Goal: Transaction & Acquisition: Purchase product/service

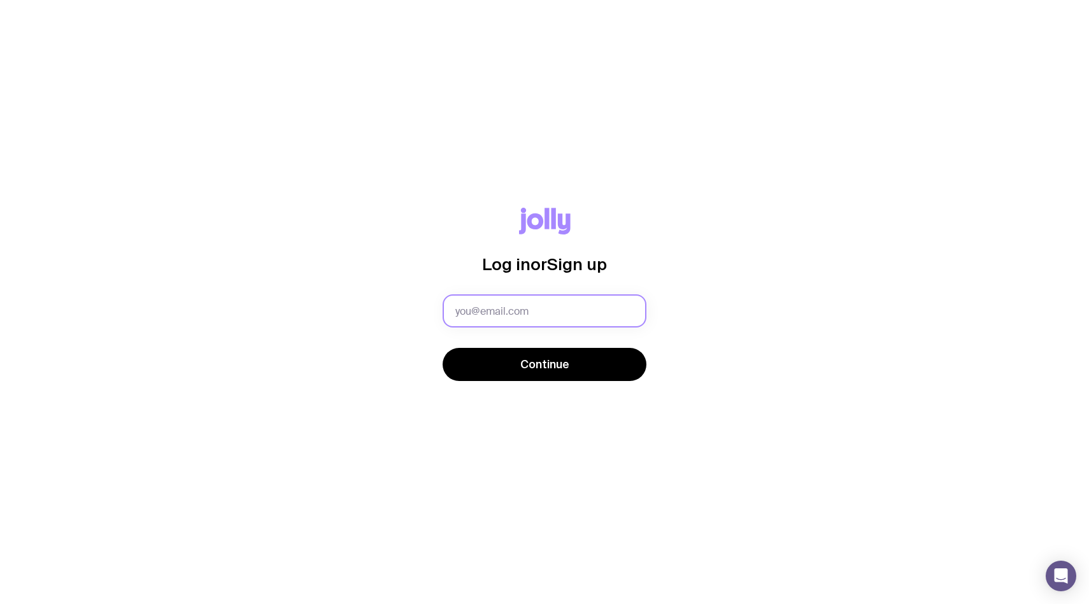
type input "[PERSON_NAME][EMAIL_ADDRESS][PERSON_NAME][DOMAIN_NAME]"
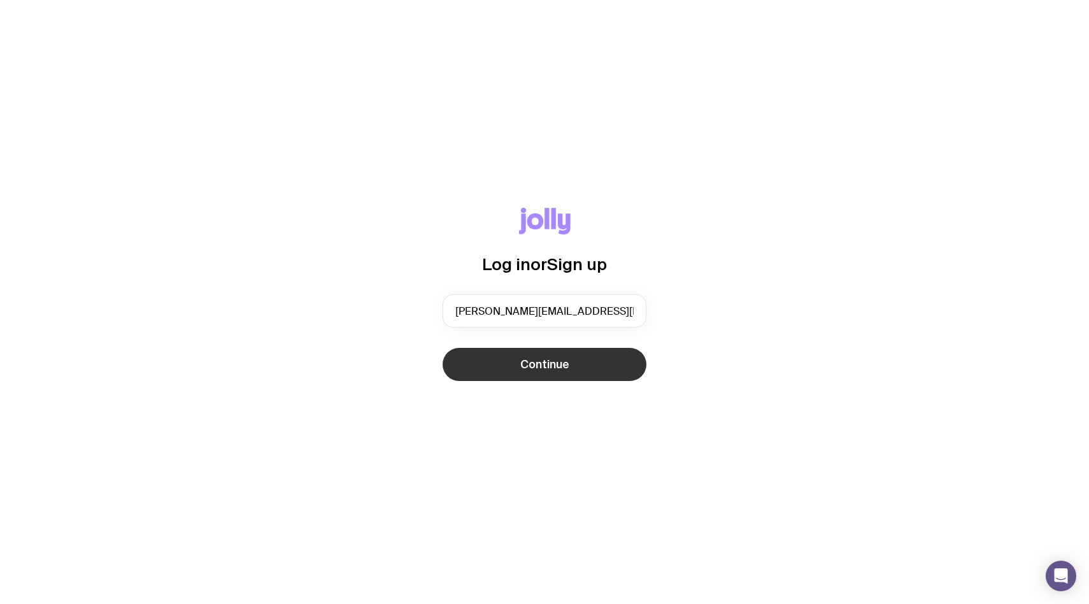
click at [529, 363] on span "Continue" at bounding box center [544, 364] width 49 height 15
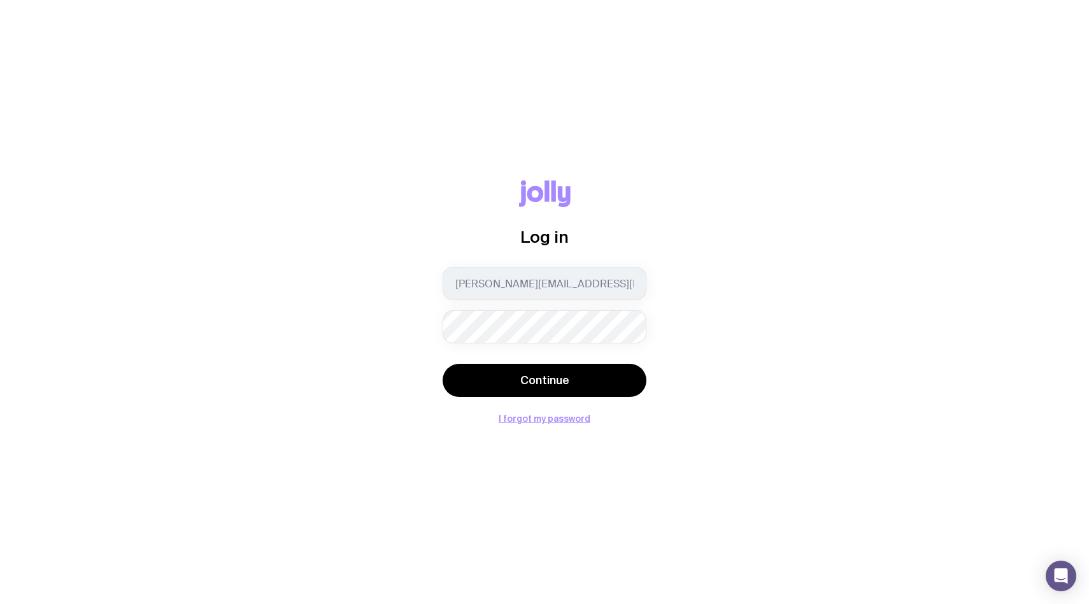
click at [443, 364] on button "Continue" at bounding box center [545, 380] width 204 height 33
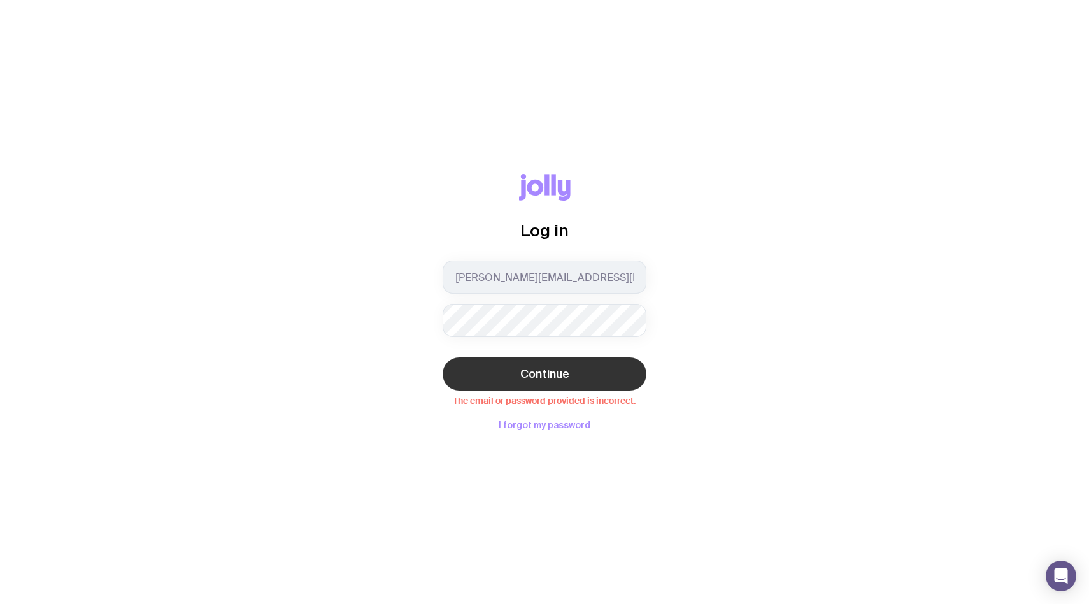
click at [522, 371] on span "Continue" at bounding box center [544, 373] width 49 height 15
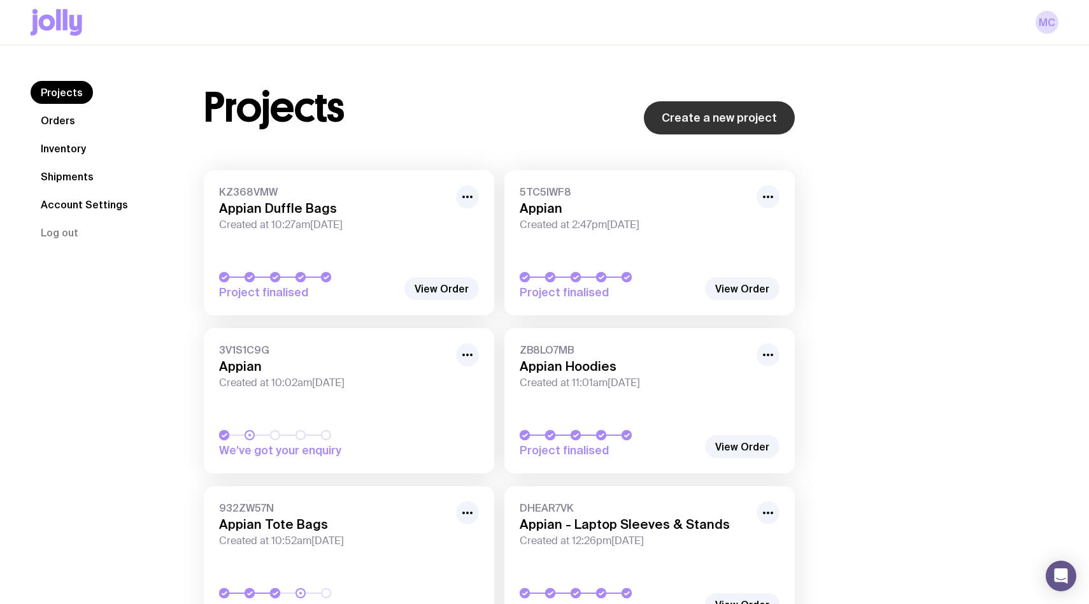
click at [687, 120] on link "Create a new project" at bounding box center [719, 117] width 151 height 33
click at [728, 116] on link "Create a new project" at bounding box center [719, 117] width 151 height 33
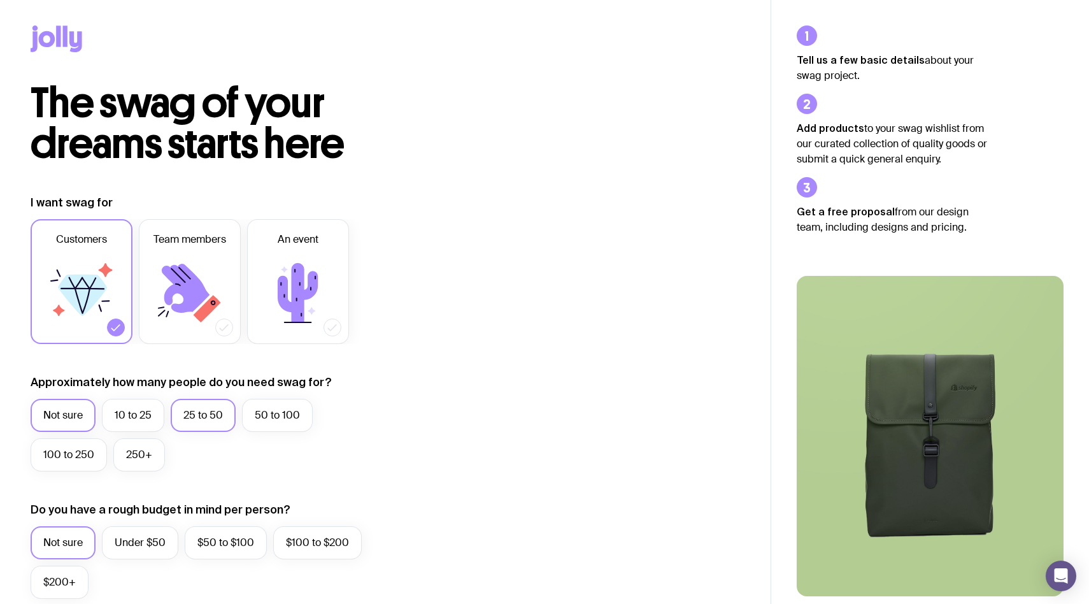
click at [222, 421] on label "25 to 50" at bounding box center [203, 415] width 65 height 33
click at [0, 0] on input "25 to 50" at bounding box center [0, 0] width 0 height 0
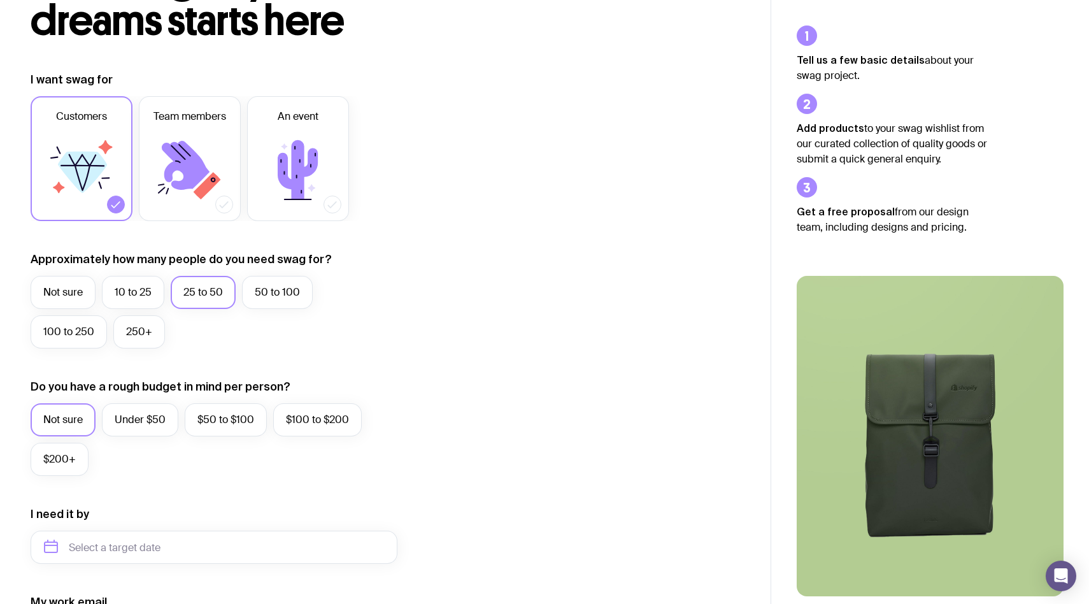
scroll to position [156, 0]
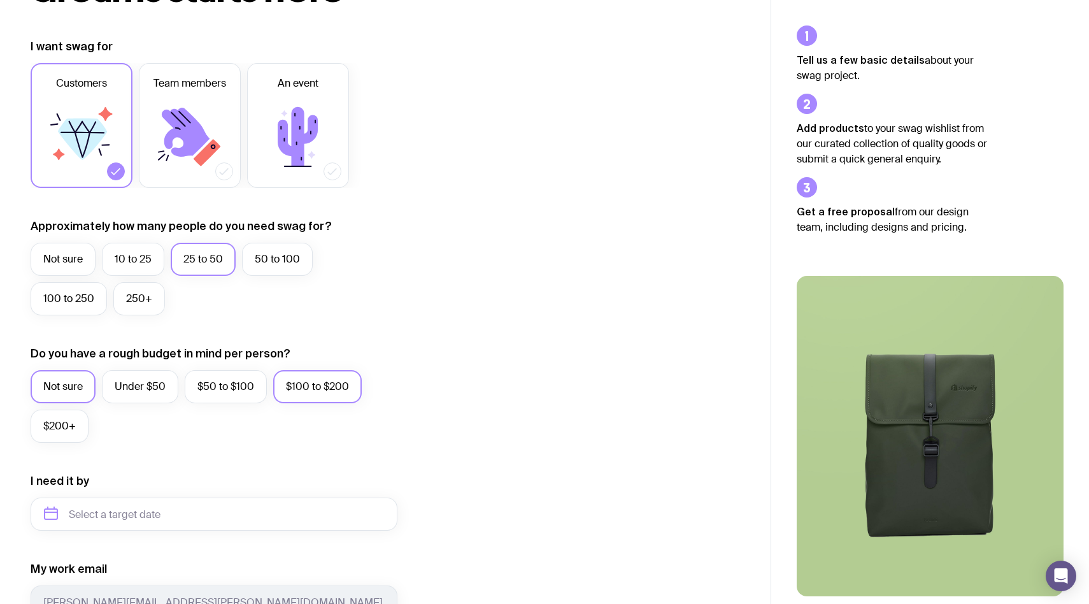
click at [313, 393] on label "$100 to $200" at bounding box center [317, 386] width 89 height 33
click at [0, 0] on input "$100 to $200" at bounding box center [0, 0] width 0 height 0
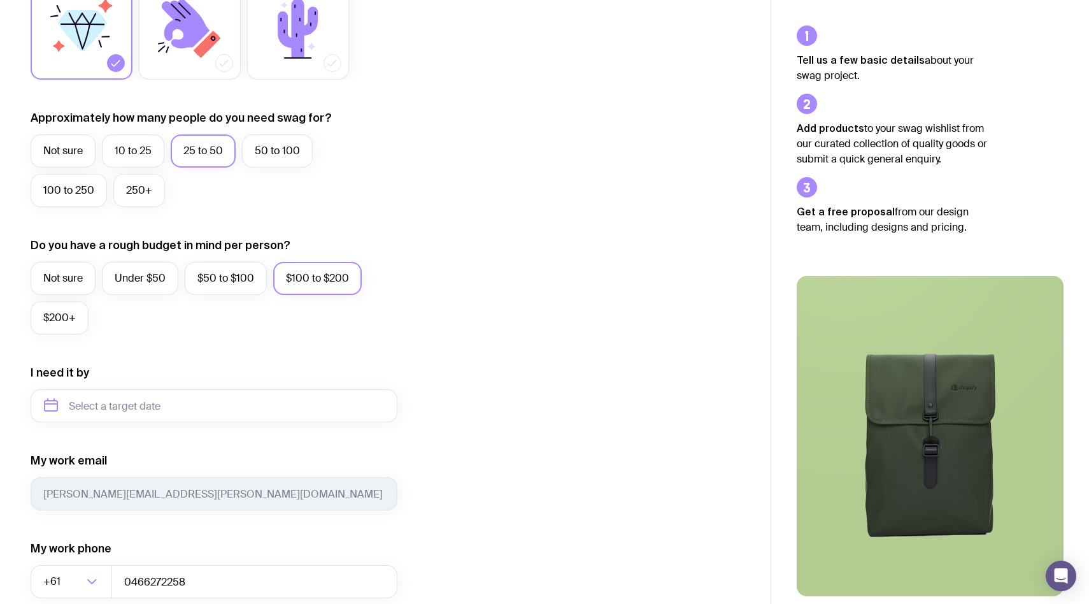
scroll to position [479, 0]
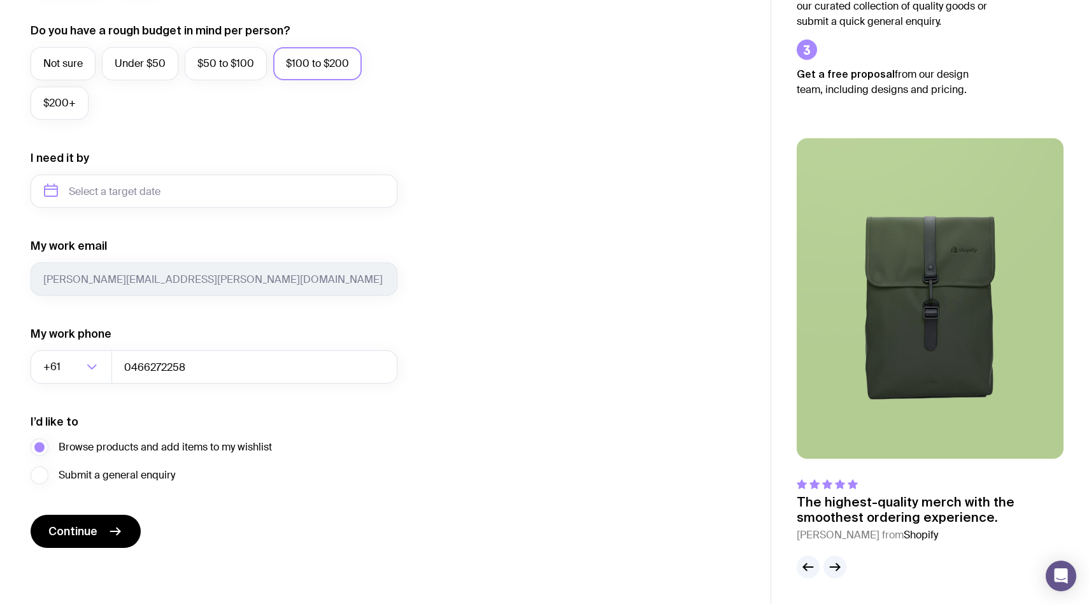
click at [141, 163] on div "I need it by" at bounding box center [214, 178] width 367 height 57
click at [141, 185] on input "text" at bounding box center [214, 191] width 367 height 33
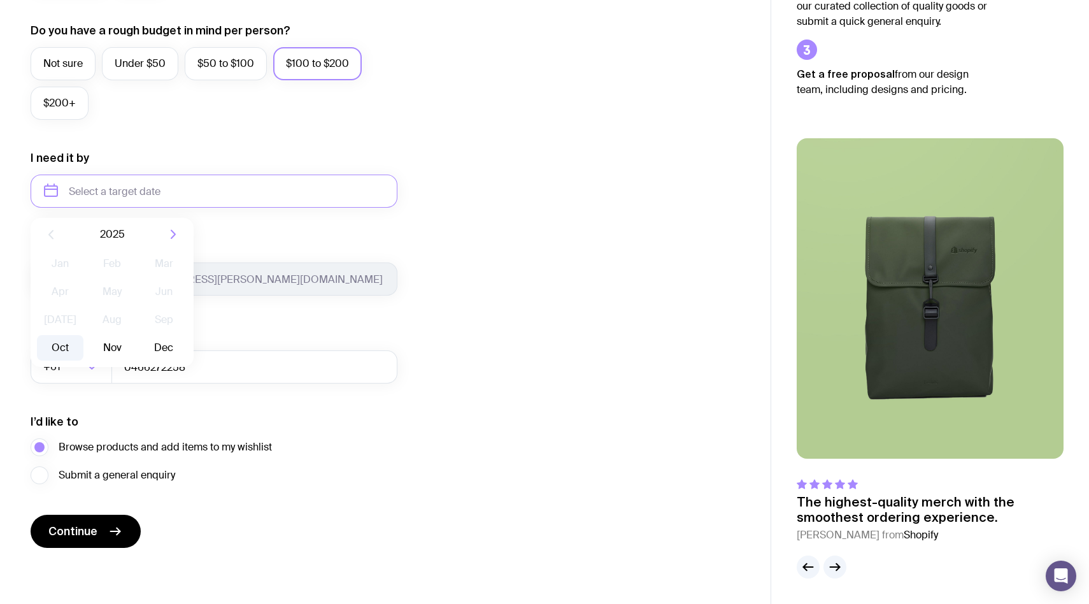
click at [55, 343] on button "Oct" at bounding box center [60, 347] width 46 height 25
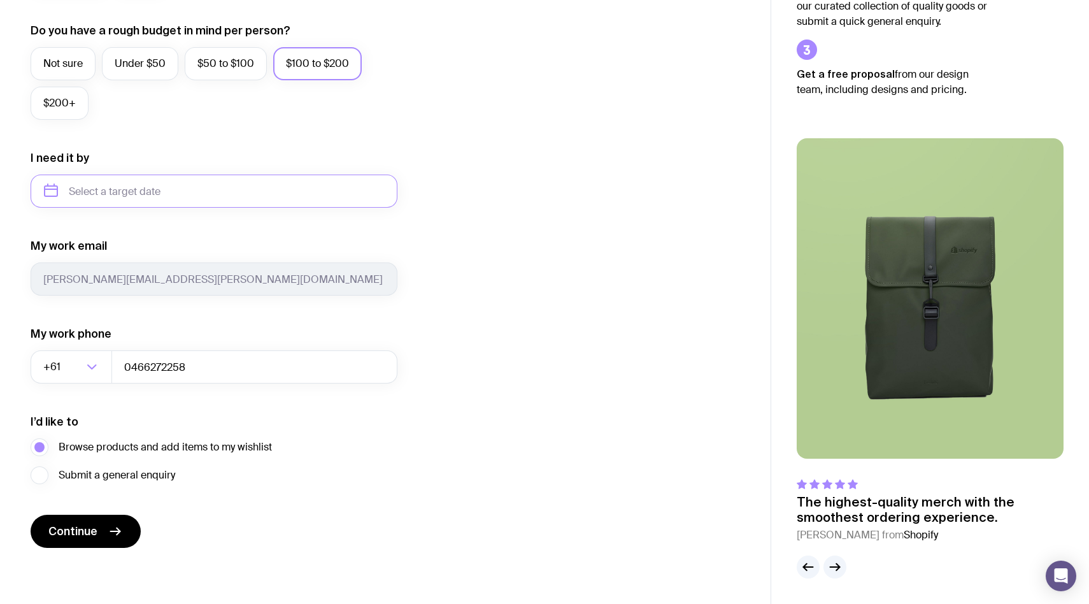
type input "[DATE]"
click at [101, 523] on button "Continue" at bounding box center [86, 531] width 110 height 33
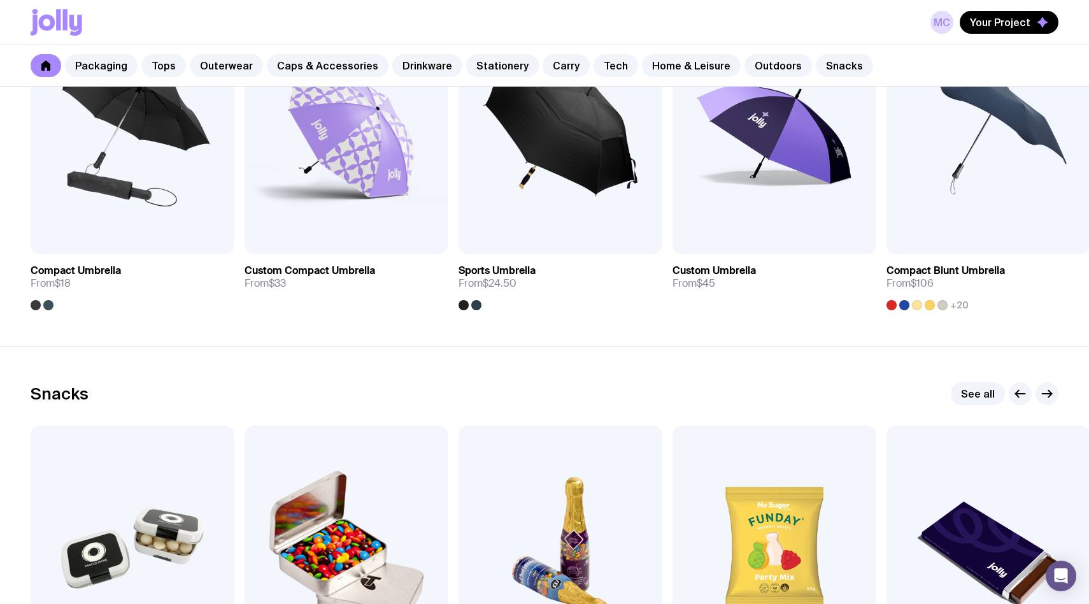
scroll to position [4371, 0]
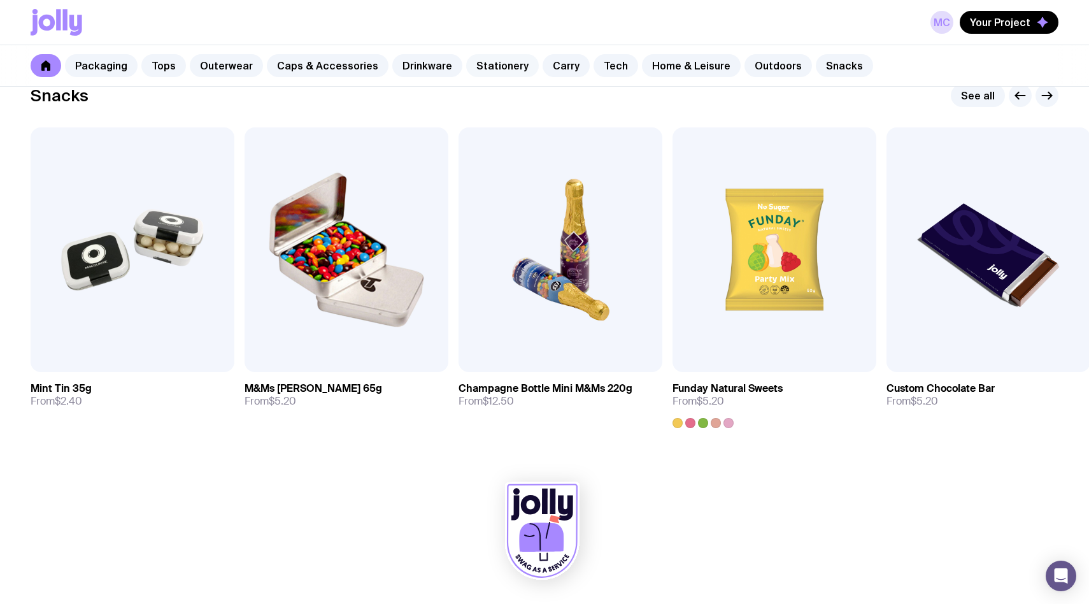
click at [494, 62] on link "Stationery" at bounding box center [502, 65] width 73 height 23
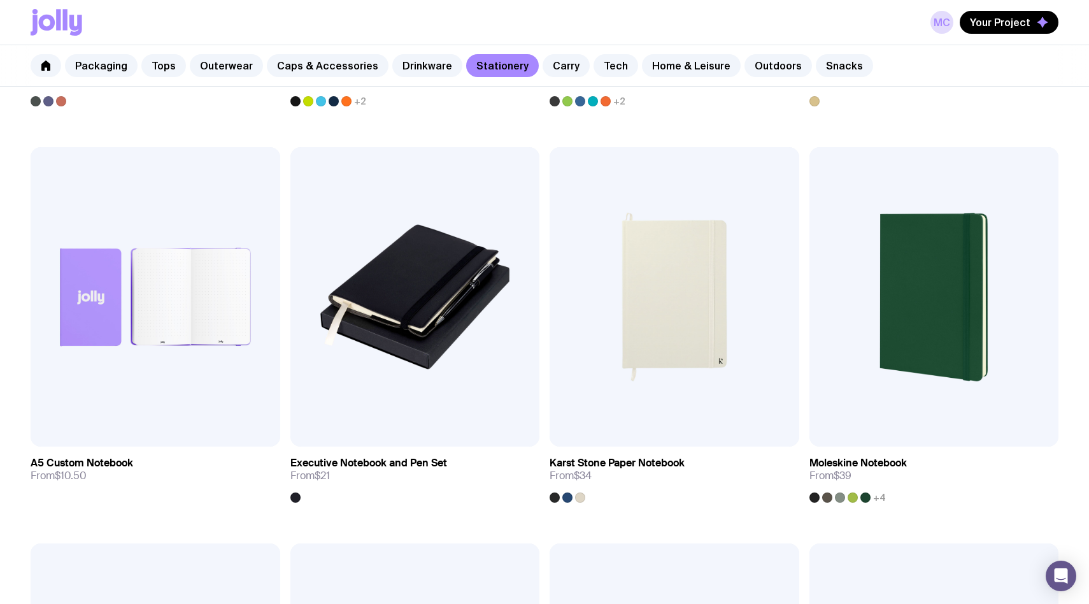
scroll to position [1523, 0]
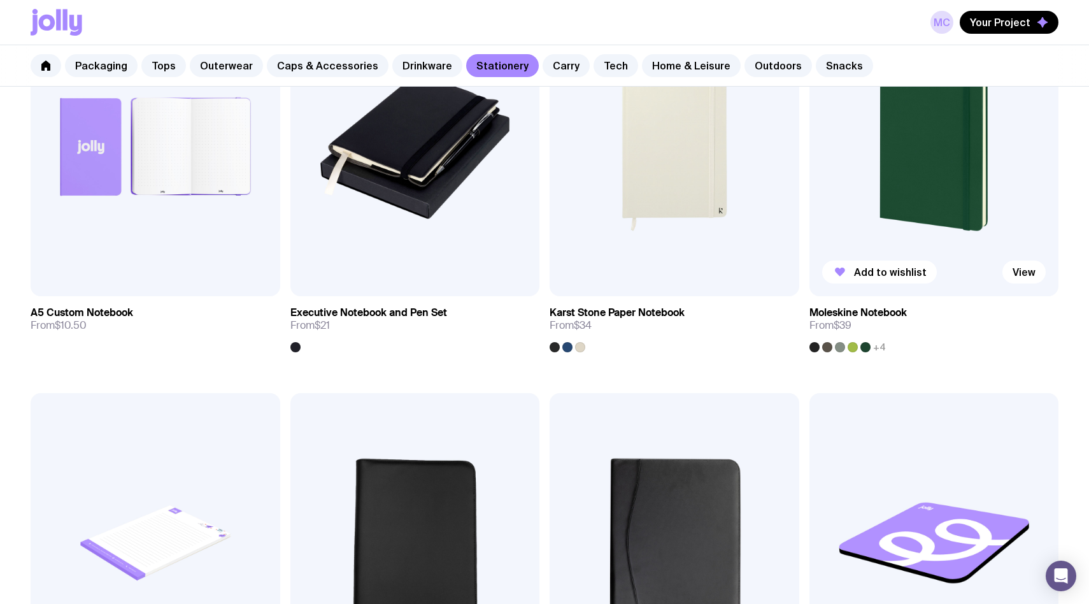
click at [941, 220] on img at bounding box center [934, 146] width 250 height 299
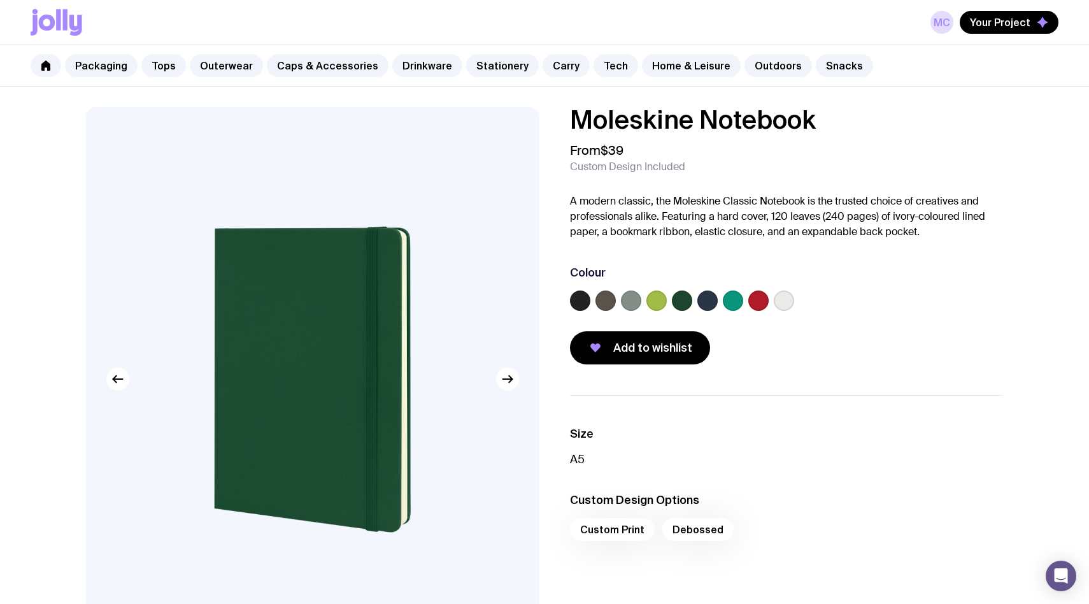
scroll to position [352, 0]
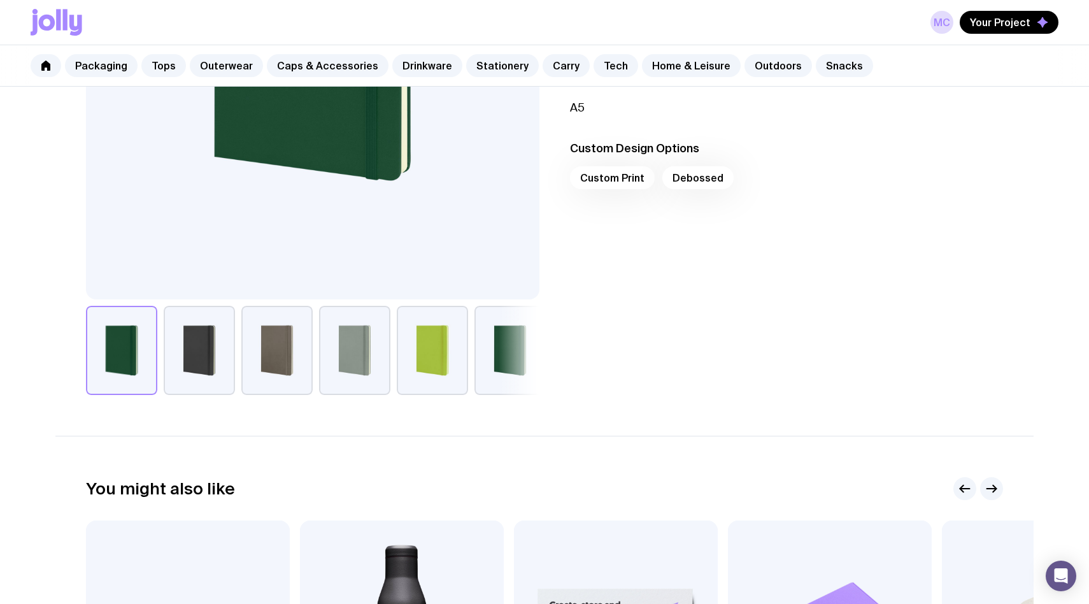
click at [224, 353] on button "button" at bounding box center [199, 350] width 71 height 89
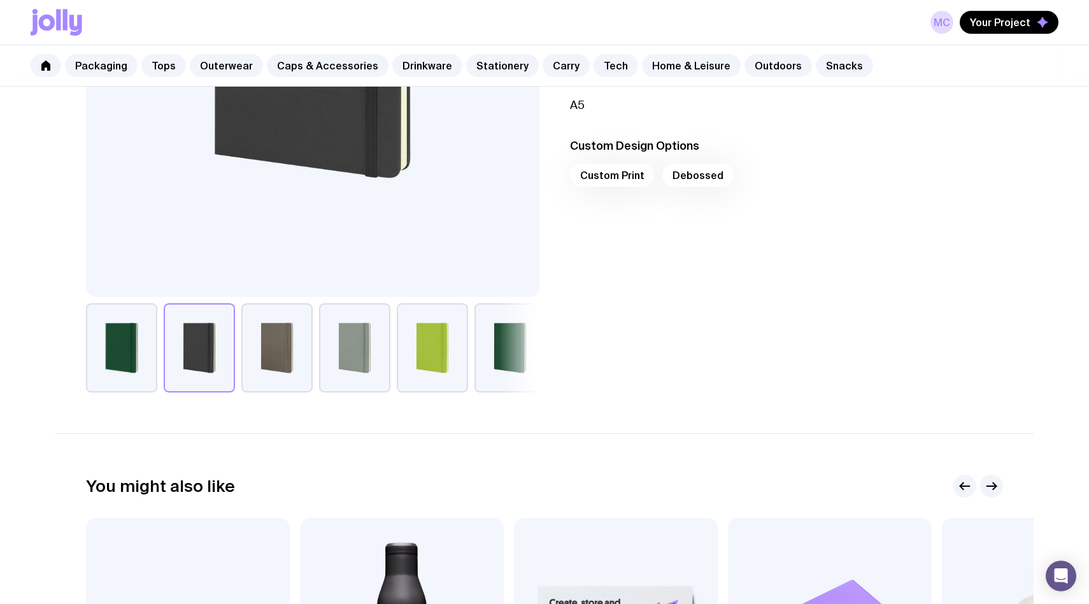
scroll to position [0, 0]
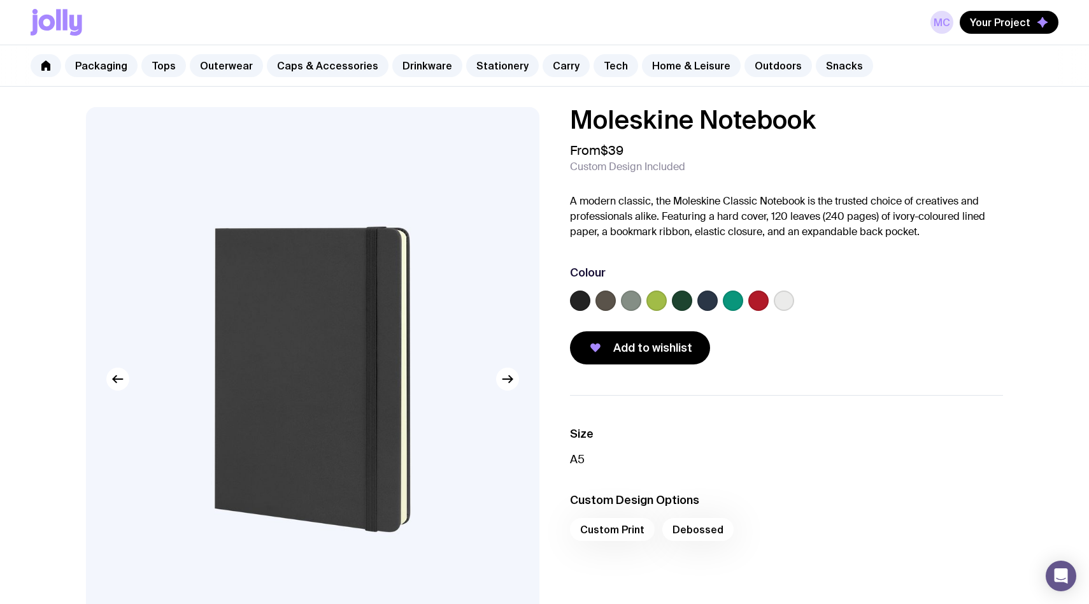
click at [714, 304] on label at bounding box center [707, 300] width 20 height 20
click at [0, 0] on input "radio" at bounding box center [0, 0] width 0 height 0
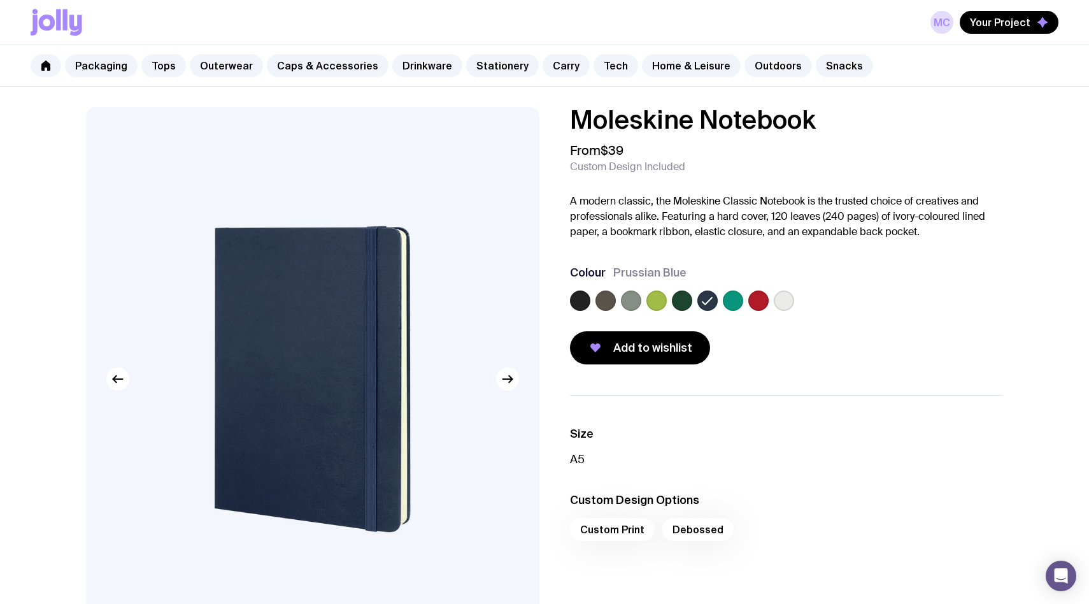
click at [676, 304] on label at bounding box center [682, 300] width 20 height 20
click at [0, 0] on input "radio" at bounding box center [0, 0] width 0 height 0
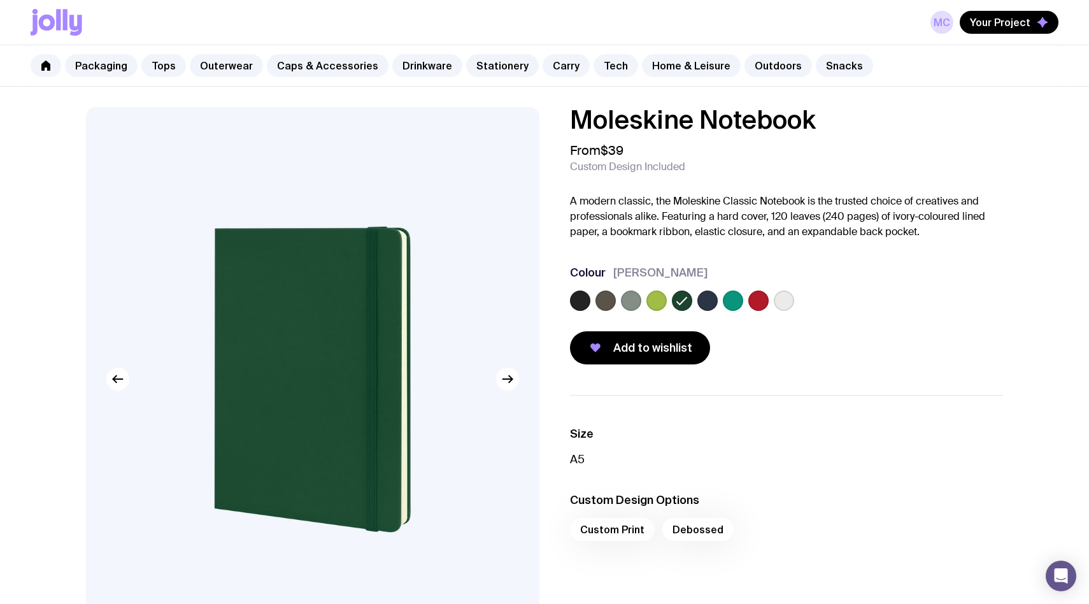
click at [572, 304] on label at bounding box center [580, 300] width 20 height 20
click at [0, 0] on input "radio" at bounding box center [0, 0] width 0 height 0
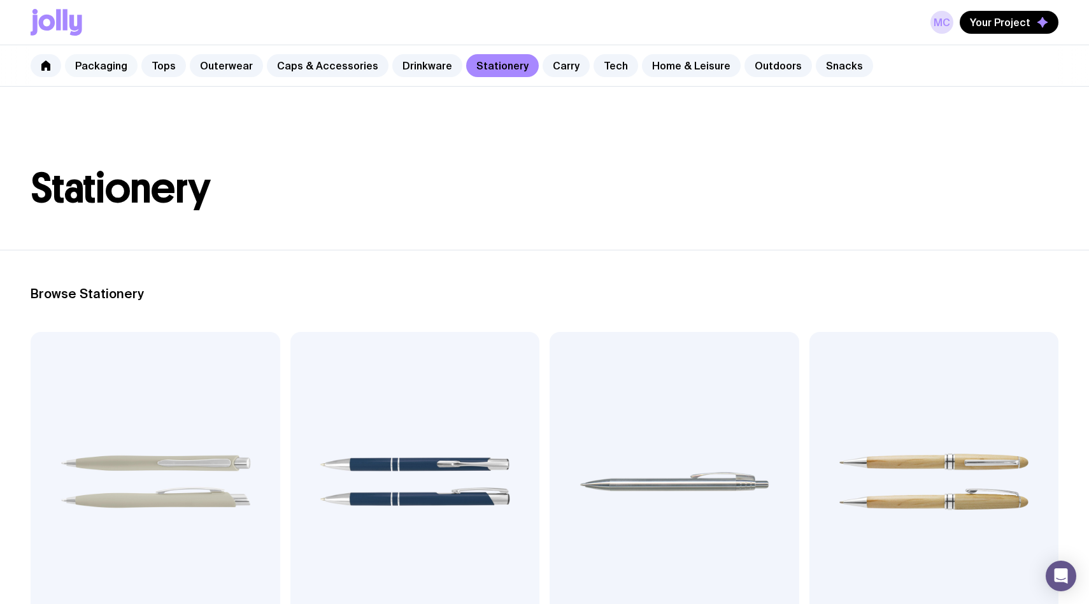
click at [97, 69] on link "Packaging" at bounding box center [101, 65] width 73 height 23
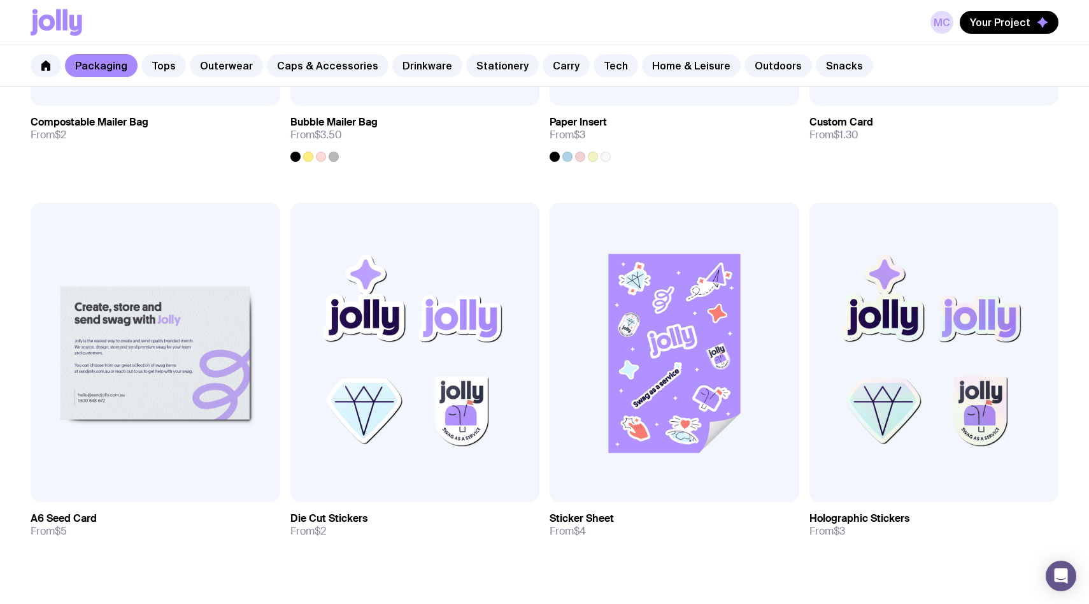
scroll to position [1457, 0]
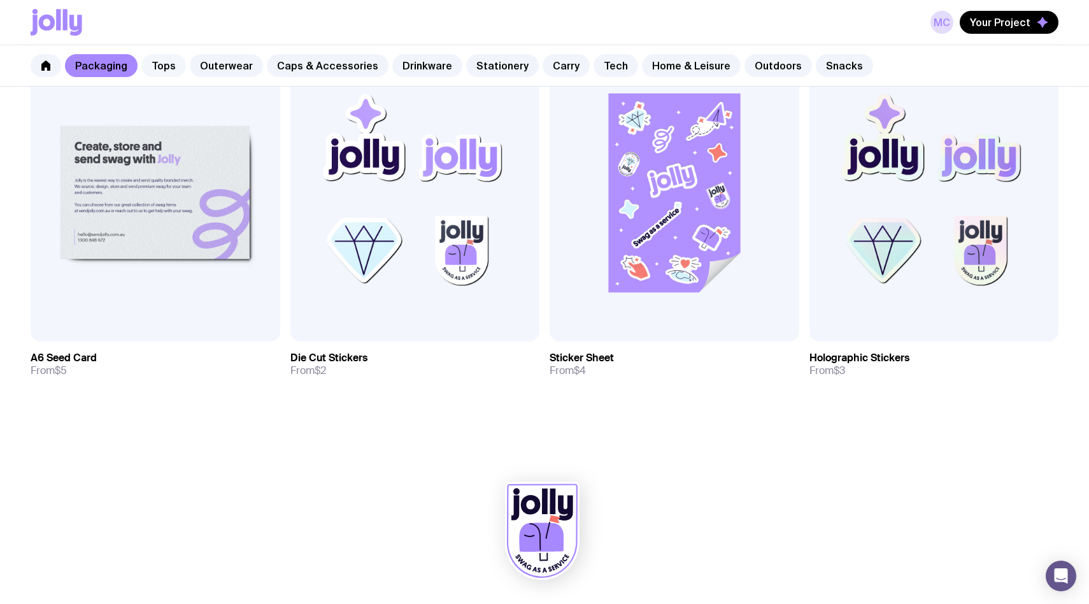
click at [166, 73] on link "Tops" at bounding box center [163, 65] width 45 height 23
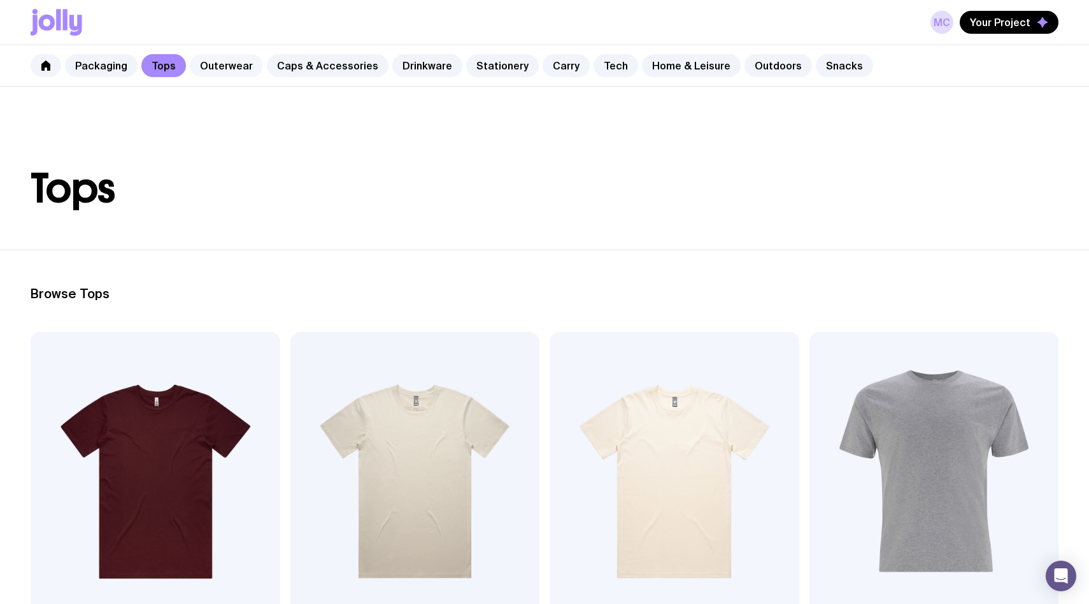
click at [242, 70] on link "Outerwear" at bounding box center [226, 65] width 73 height 23
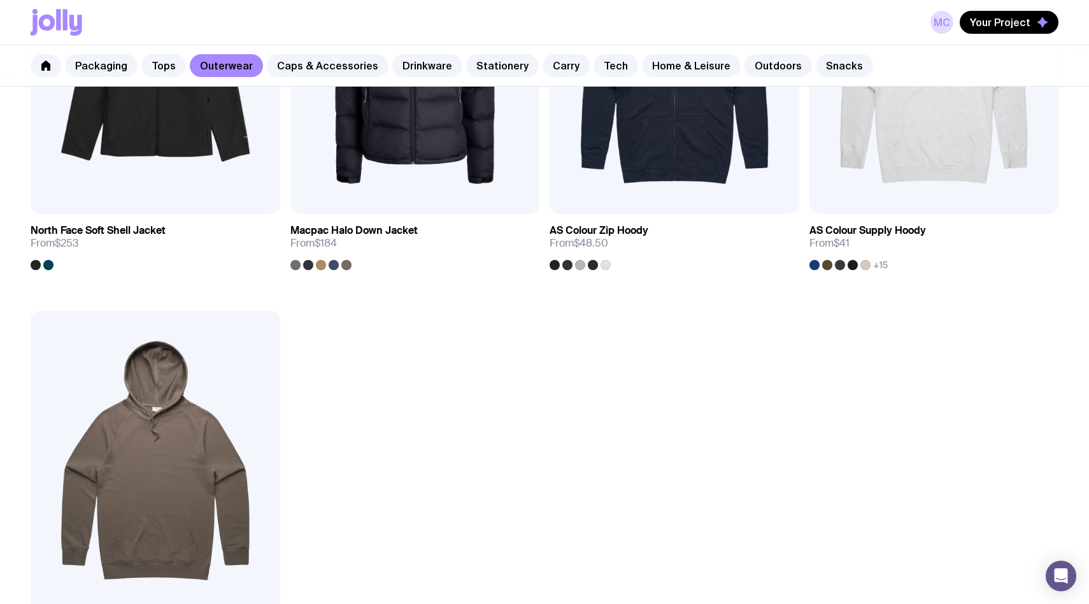
scroll to position [2280, 0]
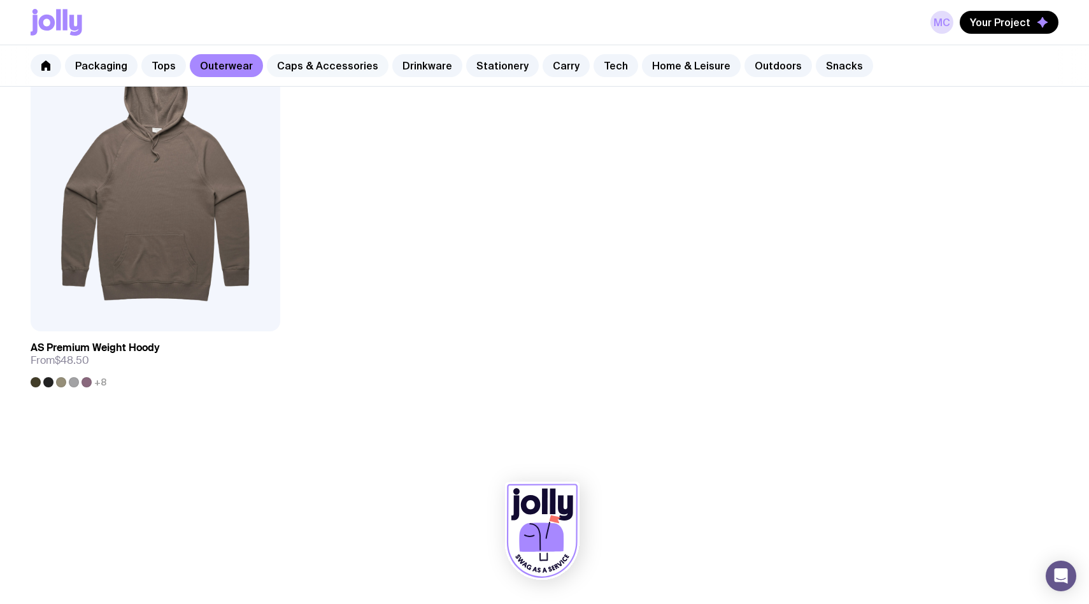
click at [313, 71] on link "Caps & Accessories" at bounding box center [328, 65] width 122 height 23
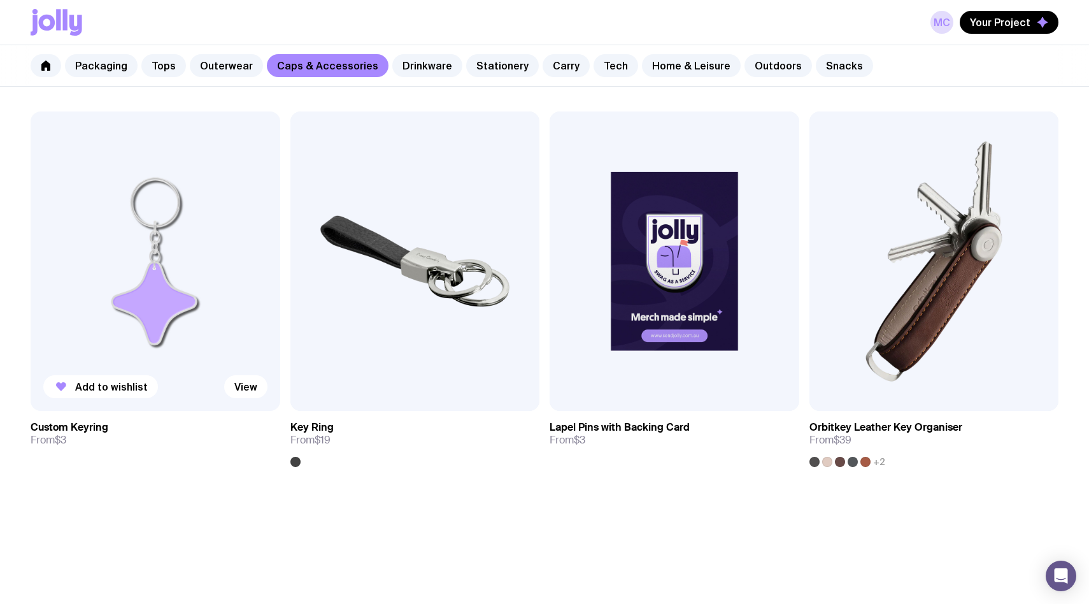
scroll to position [2280, 0]
